Goal: Find specific page/section: Find specific page/section

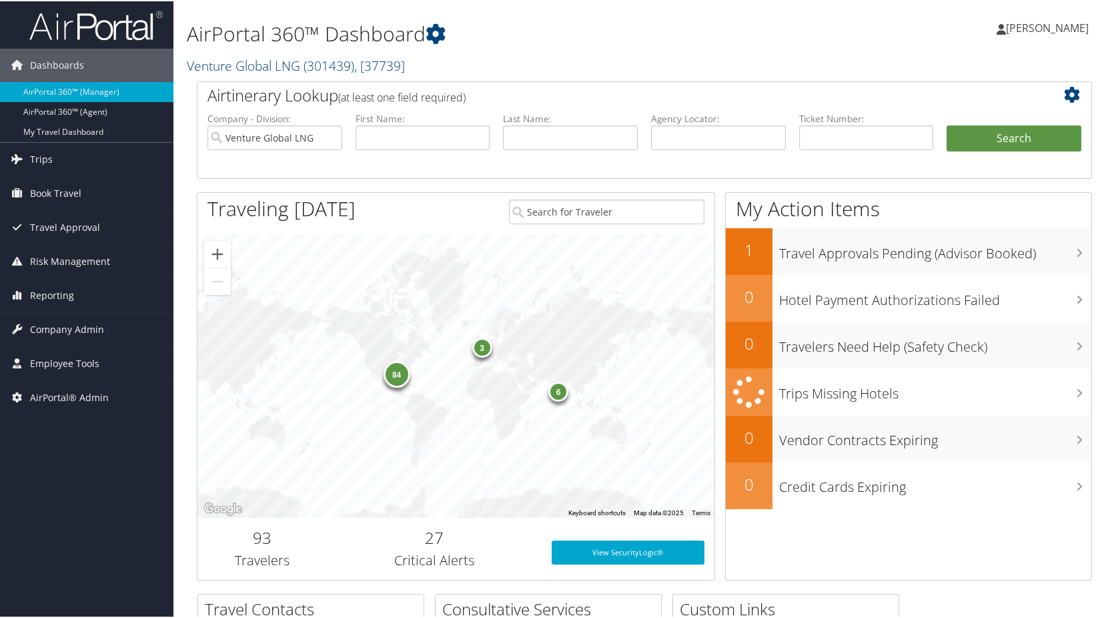
click at [310, 58] on span "( 301439 )" at bounding box center [329, 64] width 51 height 18
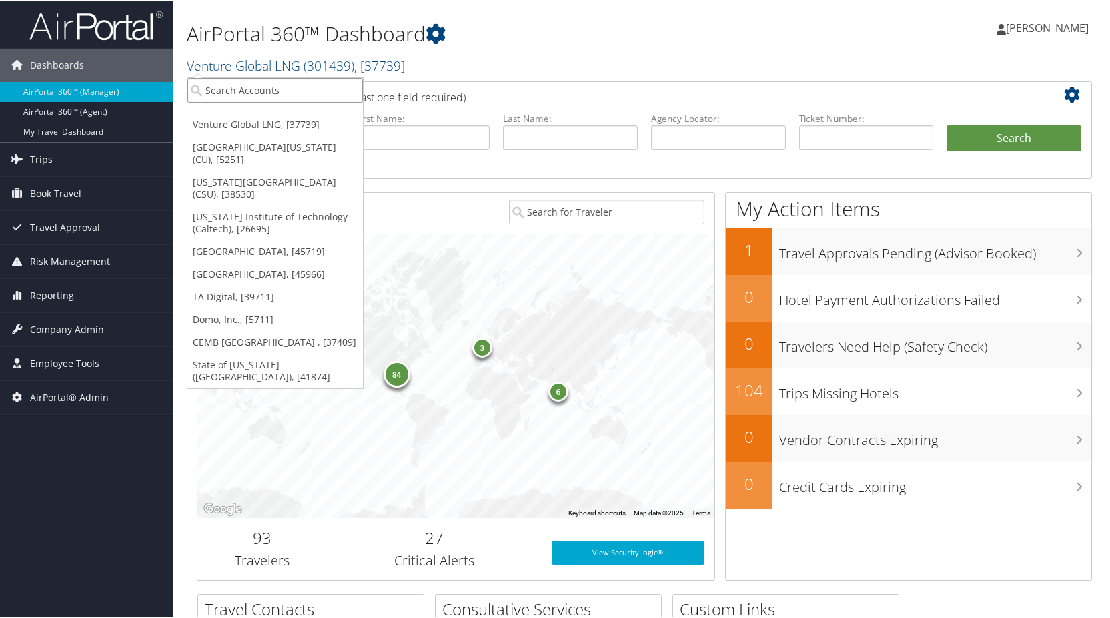
click at [273, 89] on input "search" at bounding box center [274, 89] width 175 height 25
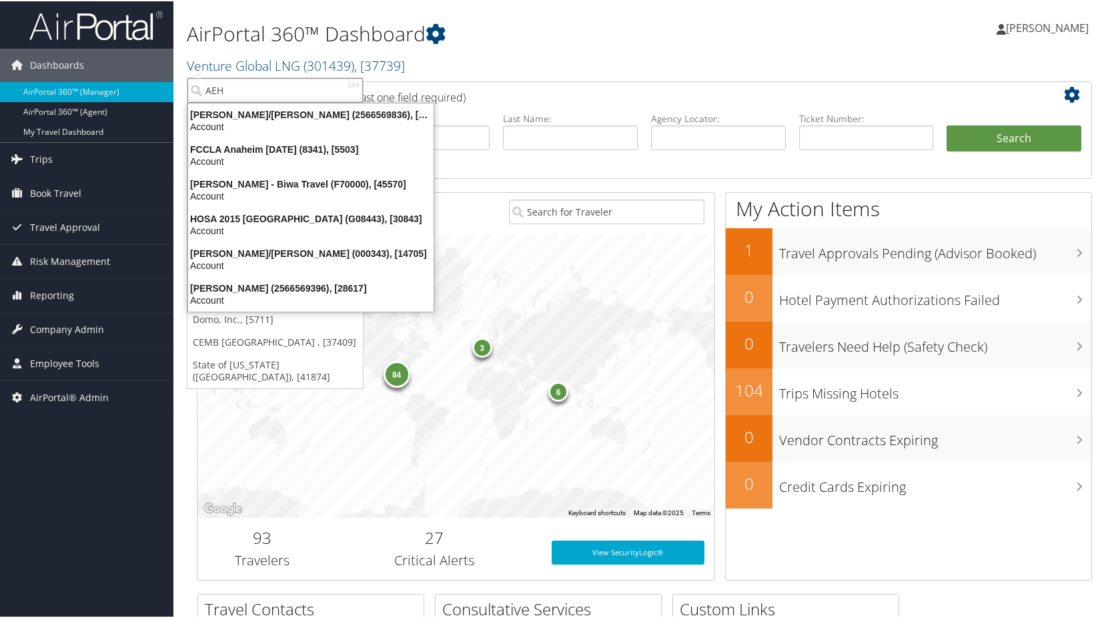
type input "AEHR"
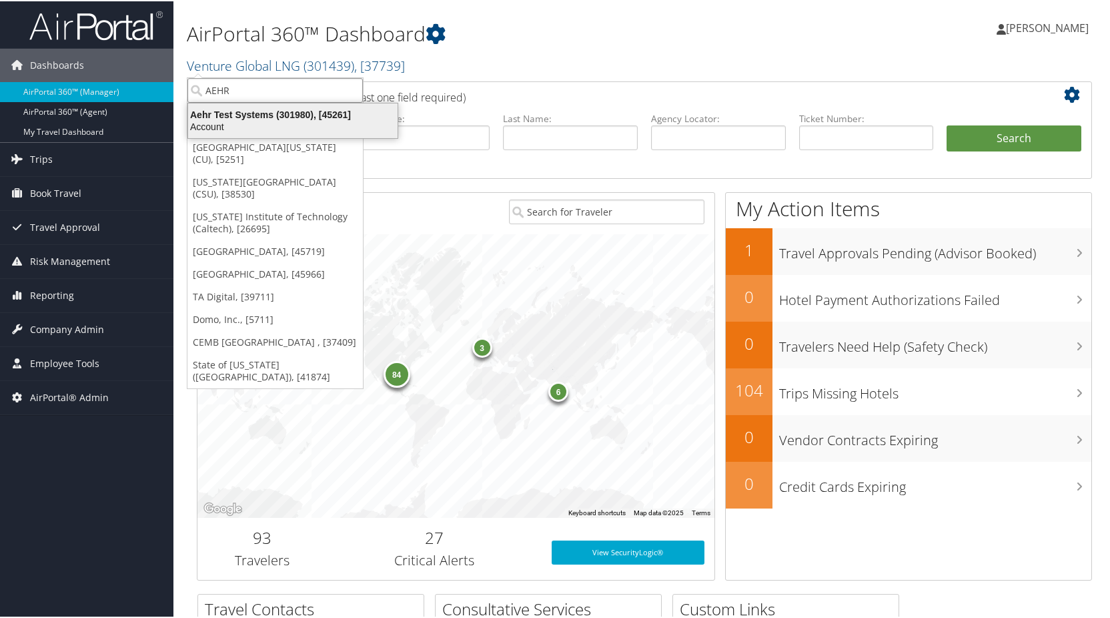
click at [280, 106] on div "Aehr Test Systems (301980), [45261] Account" at bounding box center [292, 119] width 205 height 31
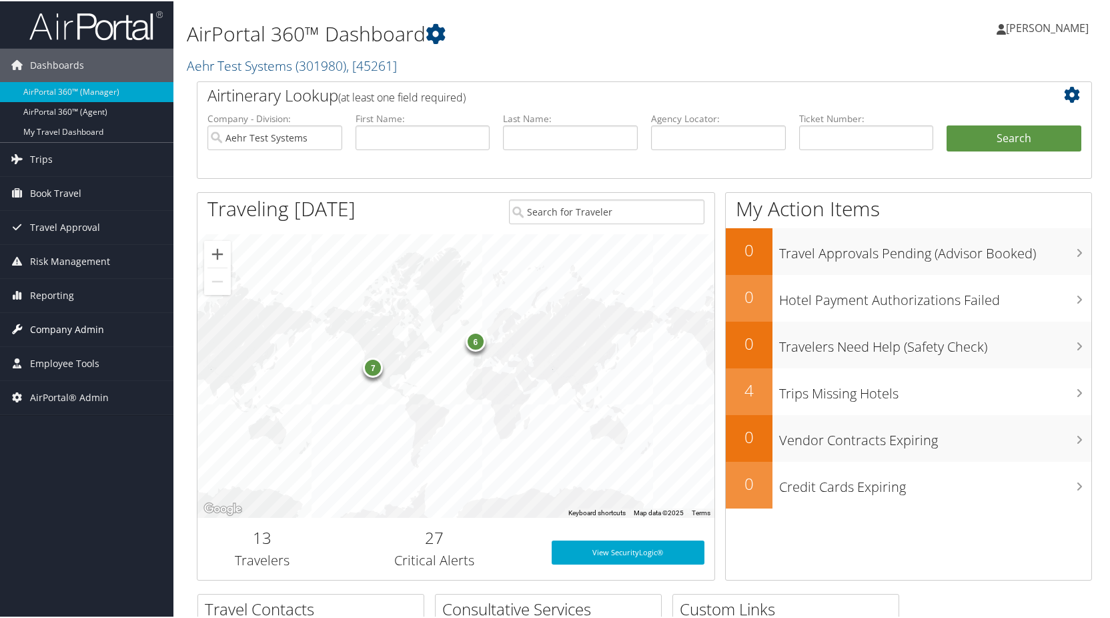
click at [59, 324] on span "Company Admin" at bounding box center [67, 328] width 74 height 33
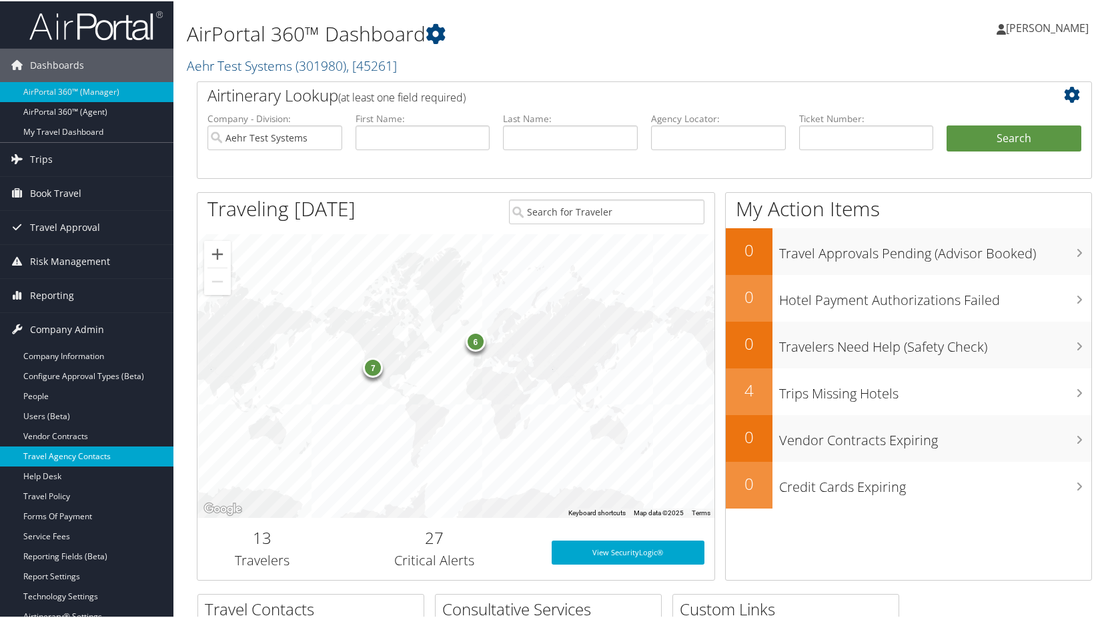
click at [79, 454] on link "Travel Agency Contacts" at bounding box center [86, 455] width 173 height 20
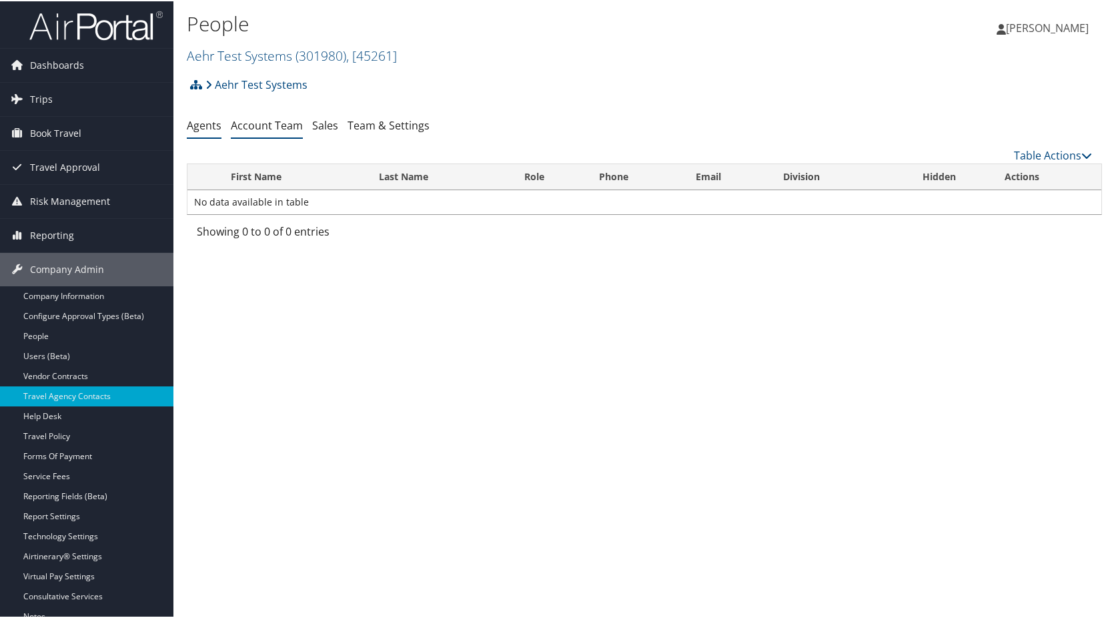
click at [263, 124] on link "Account Team" at bounding box center [267, 124] width 72 height 15
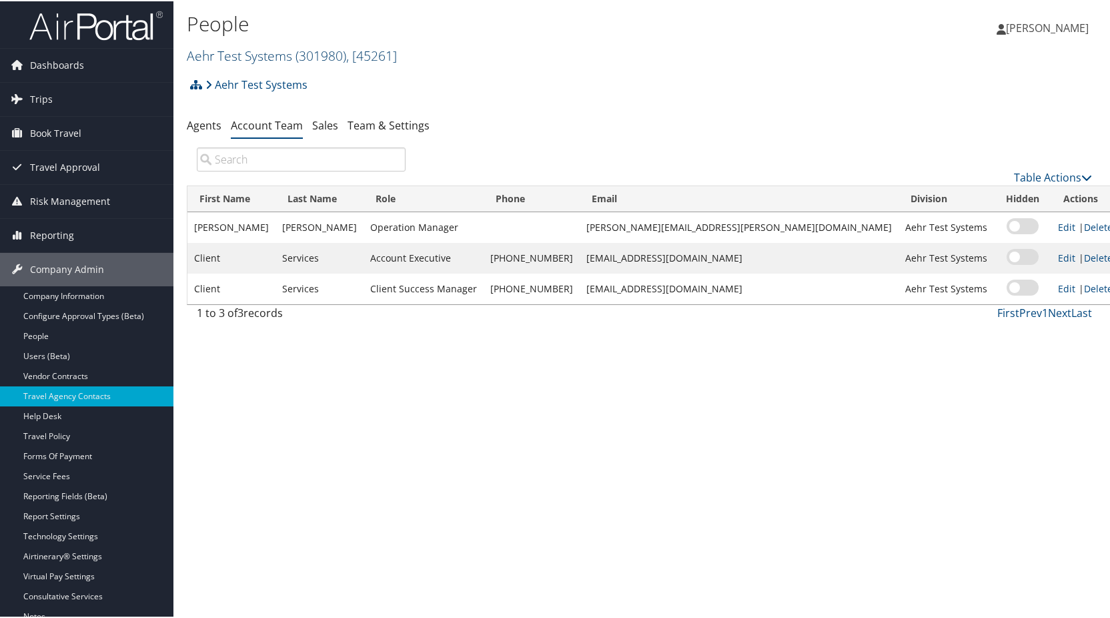
click at [249, 55] on link "Aehr Test Systems ( 301980 ) , [ 45261 ]" at bounding box center [292, 54] width 210 height 18
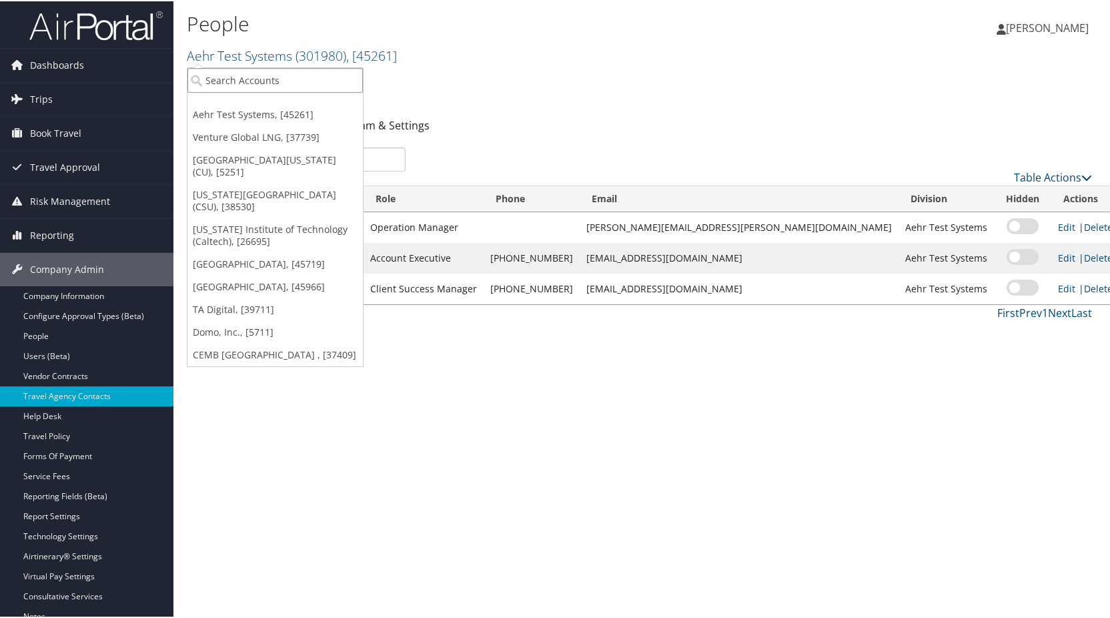
click at [241, 87] on input "search" at bounding box center [274, 79] width 175 height 25
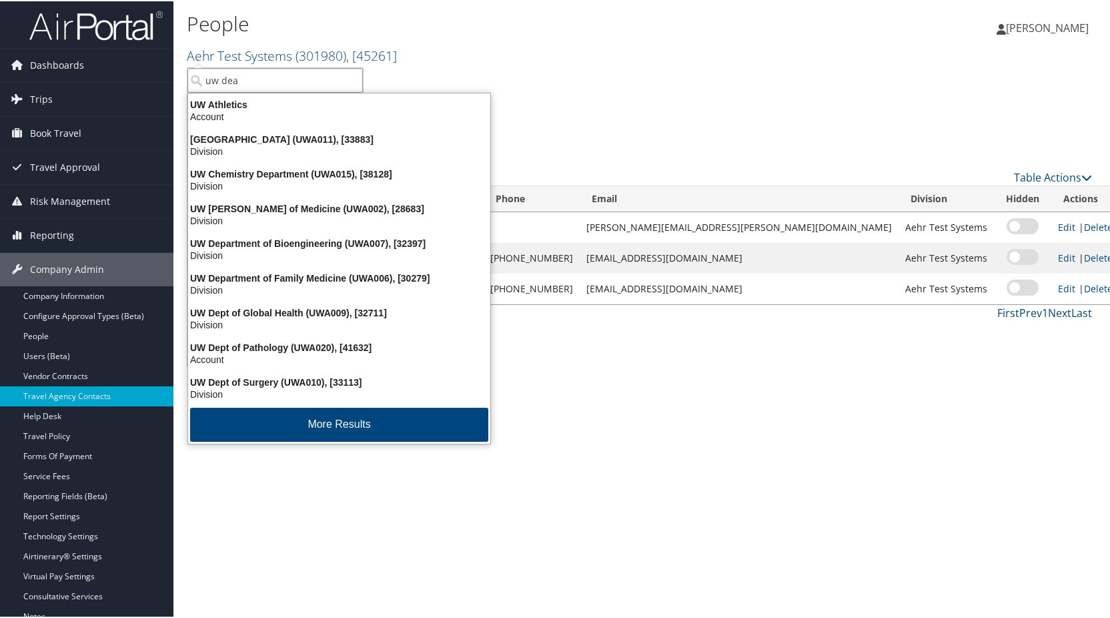
type input "uw dean"
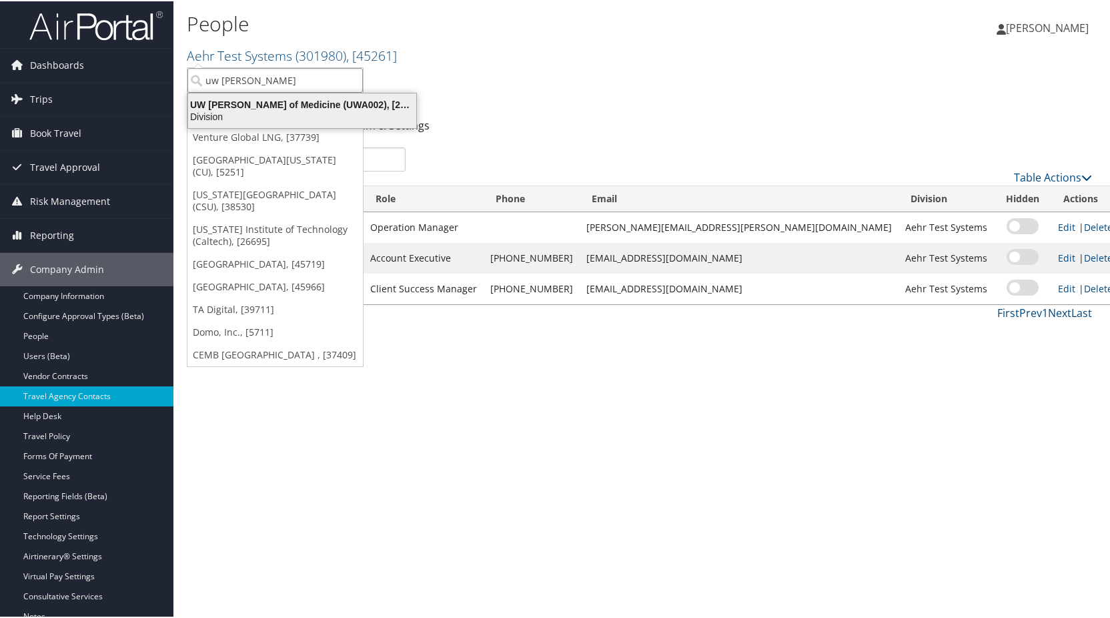
click at [247, 108] on div "UW Dean of Medicine (UWA002), [28683]" at bounding box center [302, 103] width 244 height 12
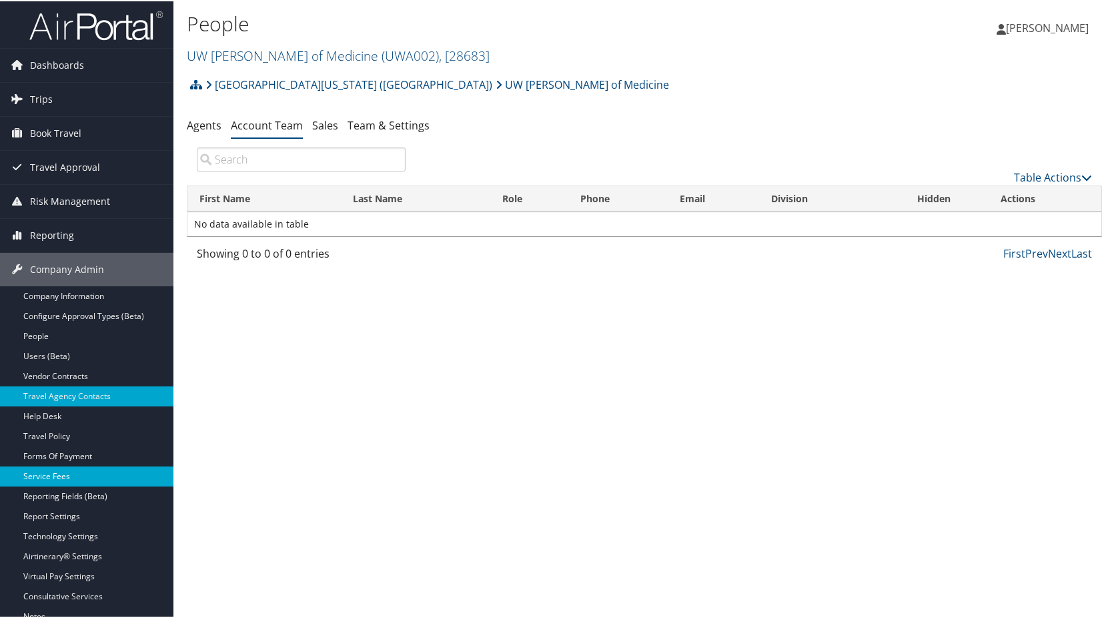
click at [85, 476] on link "Service Fees" at bounding box center [86, 475] width 173 height 20
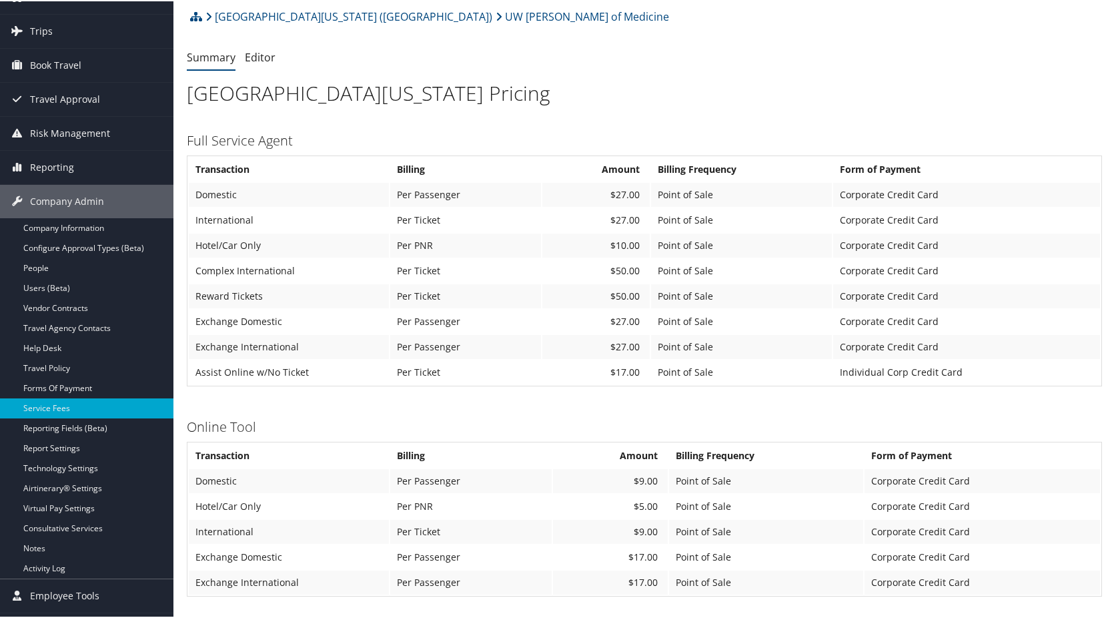
scroll to position [67, 0]
click at [65, 382] on link "Forms Of Payment" at bounding box center [86, 388] width 173 height 20
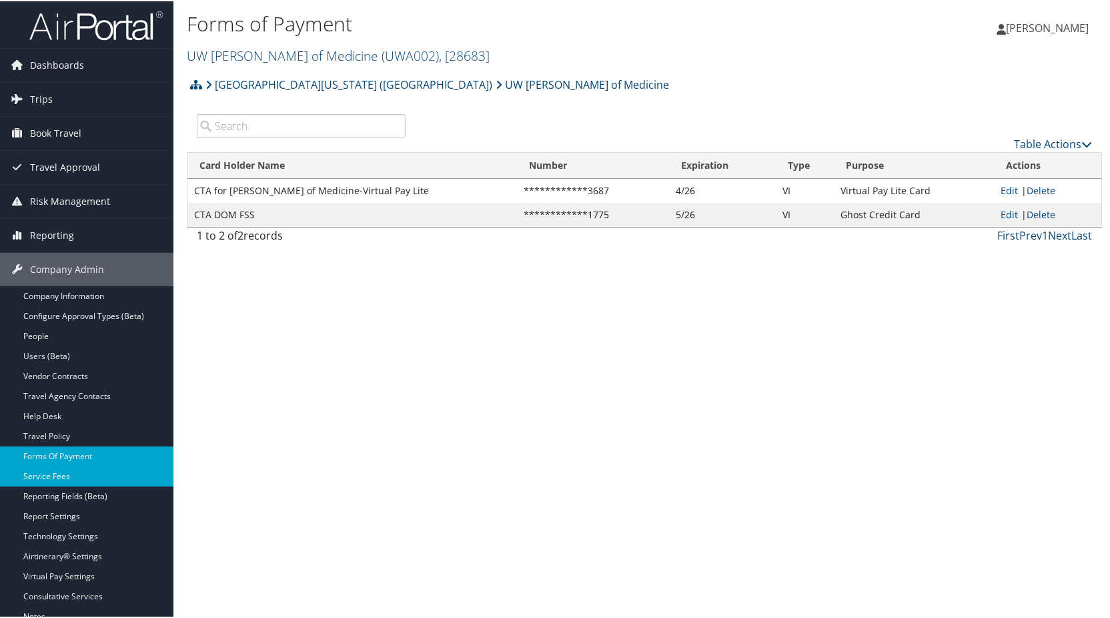
click at [58, 474] on link "Service Fees" at bounding box center [86, 475] width 173 height 20
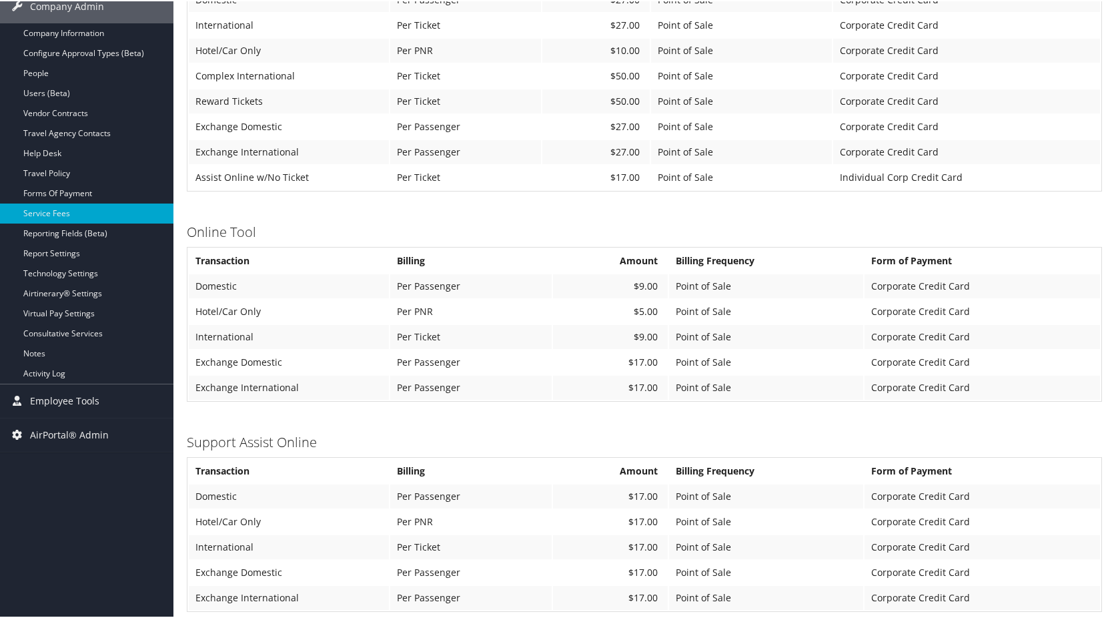
scroll to position [378, 0]
